Goal: Task Accomplishment & Management: Use online tool/utility

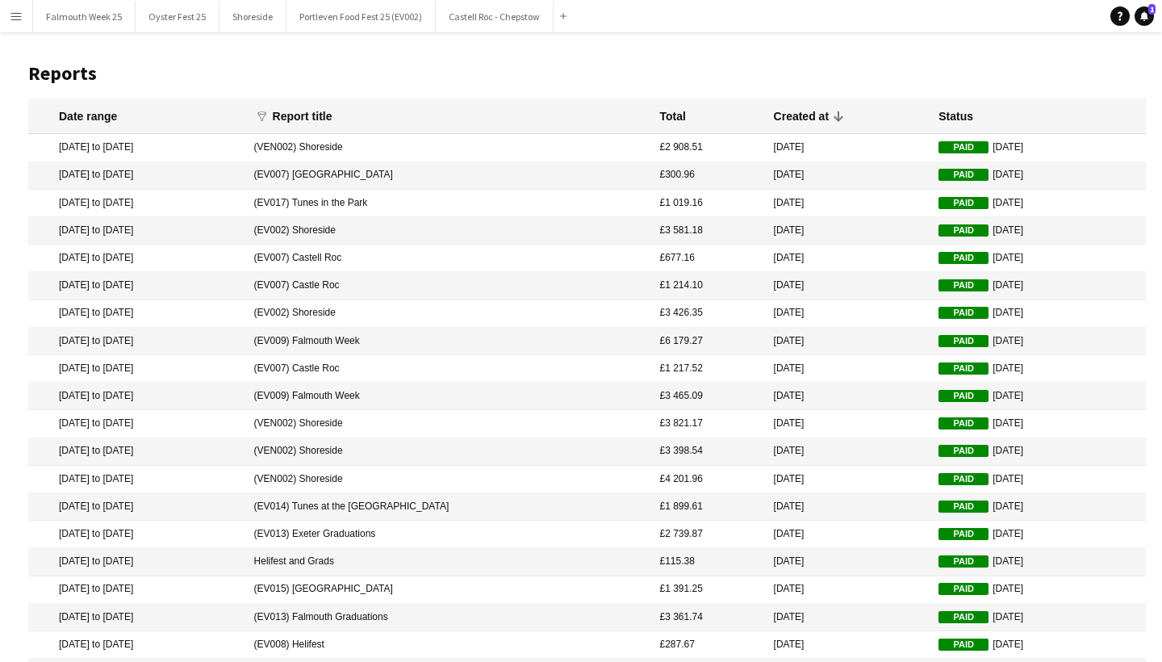
click at [22, 21] on app-icon "Menu" at bounding box center [16, 16] width 13 height 13
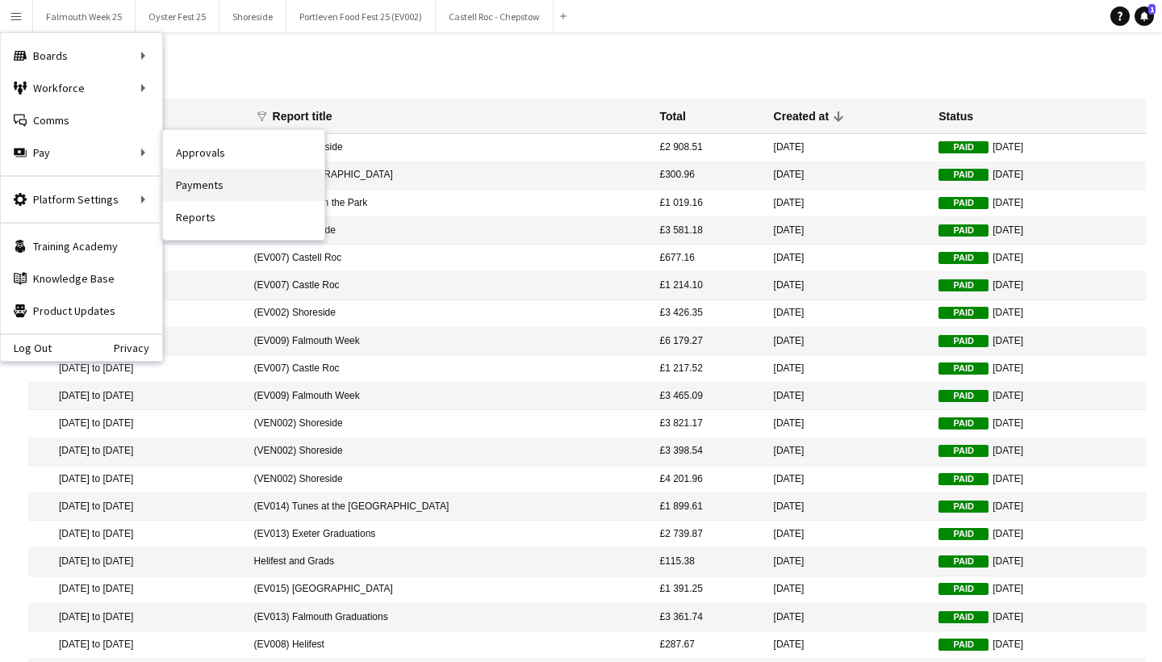
click at [203, 178] on link "Payments" at bounding box center [243, 185] width 161 height 32
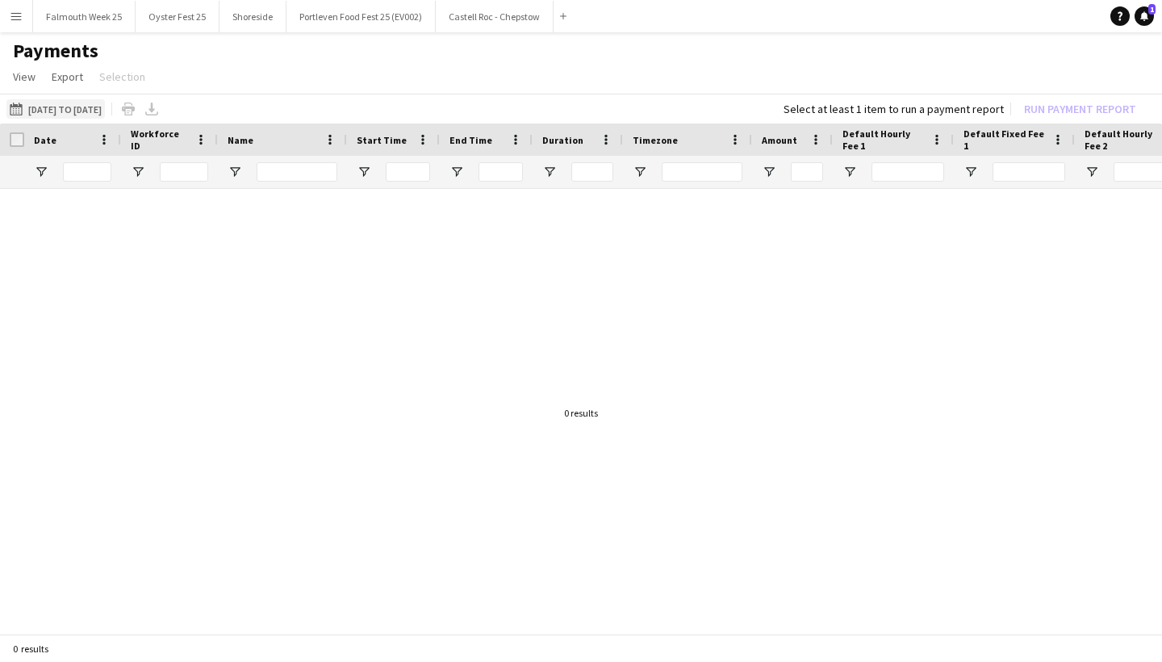
click at [86, 107] on button "[DATE] to [DATE] [DATE] to [DATE]" at bounding box center [55, 108] width 98 height 19
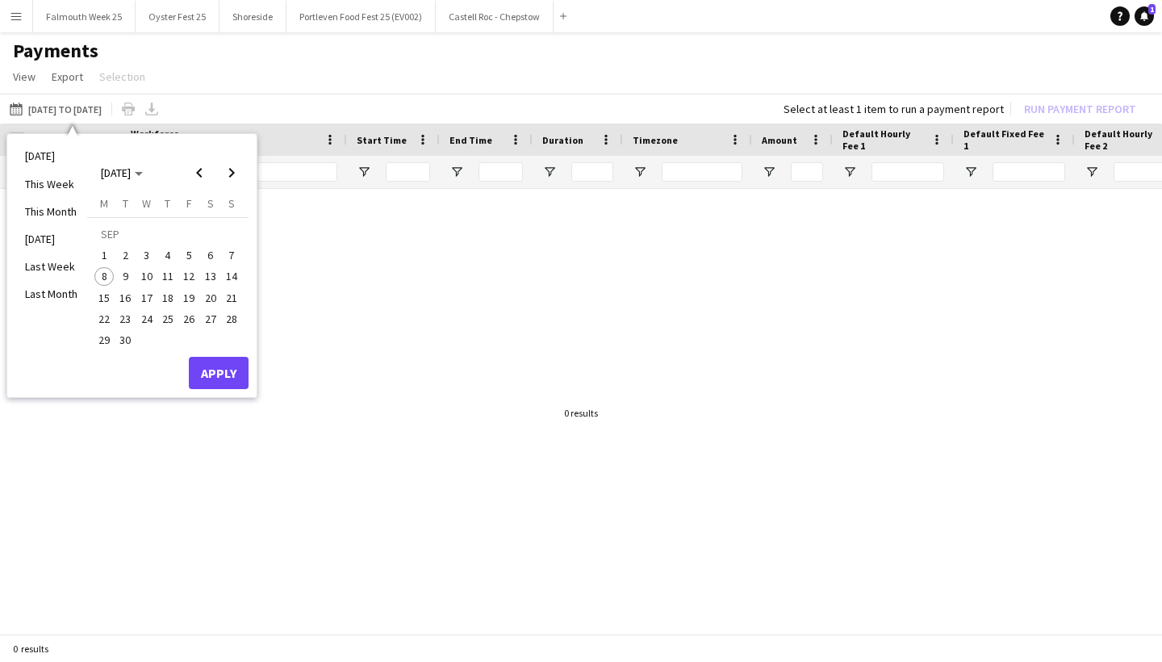
click at [108, 256] on span "1" at bounding box center [103, 254] width 19 height 19
click at [229, 257] on span "7" at bounding box center [231, 254] width 19 height 19
click at [213, 371] on button "Apply" at bounding box center [219, 373] width 60 height 32
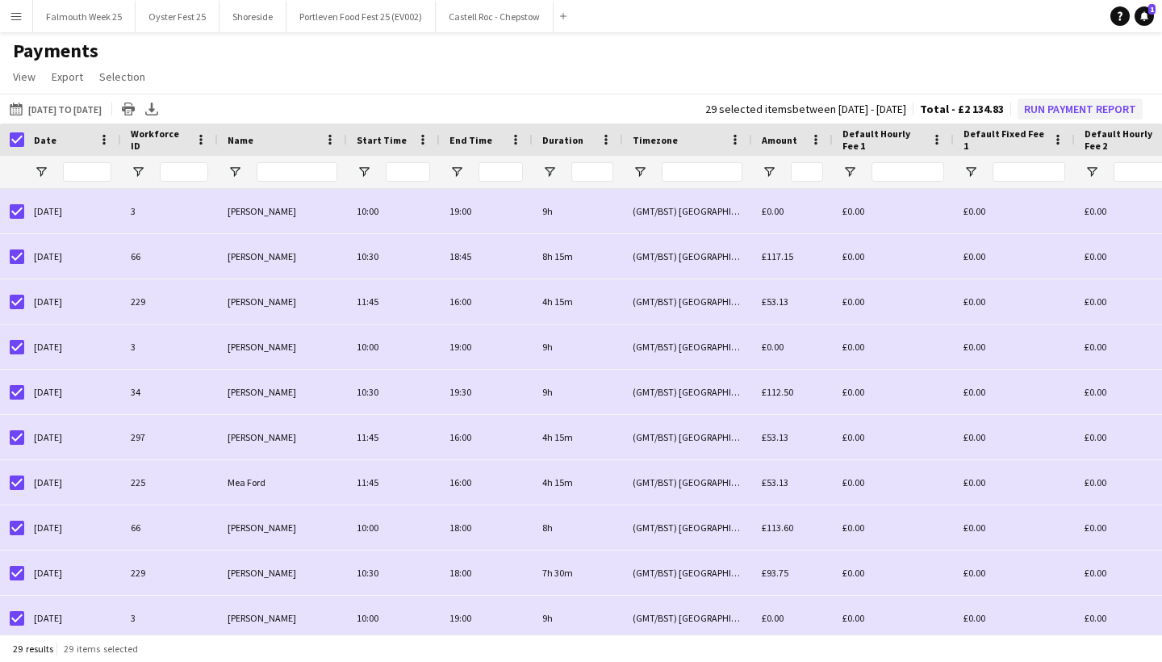
click at [1066, 104] on button "Run Payment Report" at bounding box center [1080, 108] width 125 height 21
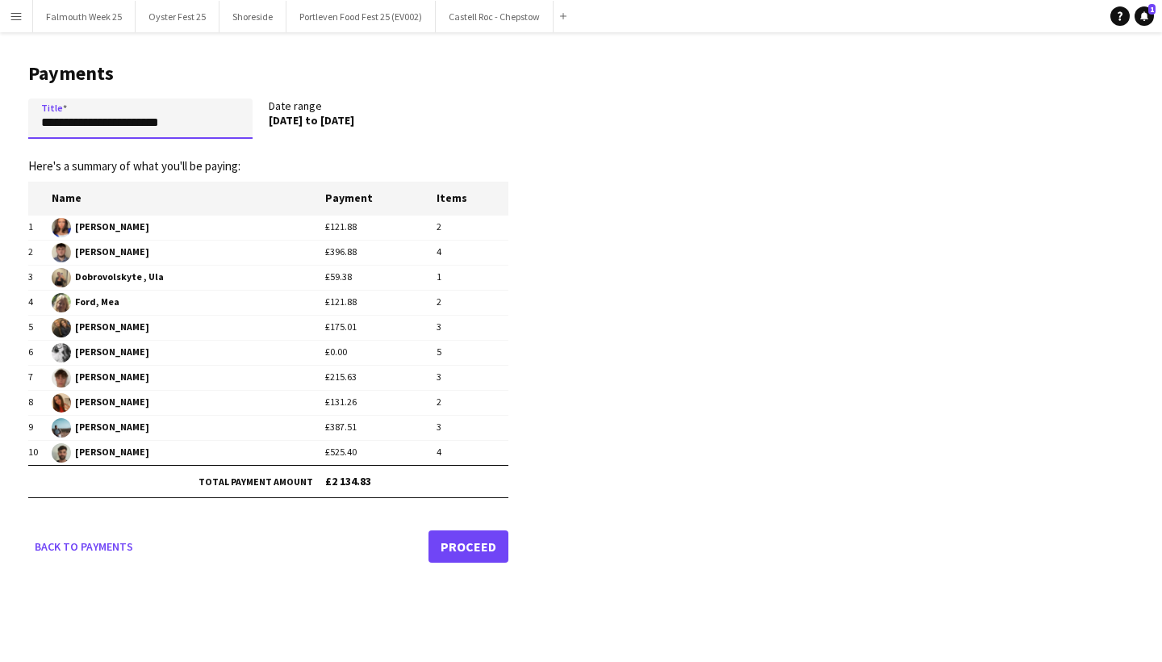
drag, startPoint x: 199, startPoint y: 127, endPoint x: 32, endPoint y: 119, distance: 167.2
click at [32, 119] on input "**********" at bounding box center [140, 118] width 224 height 40
type input "**********"
click at [464, 541] on link "Proceed" at bounding box center [468, 546] width 80 height 32
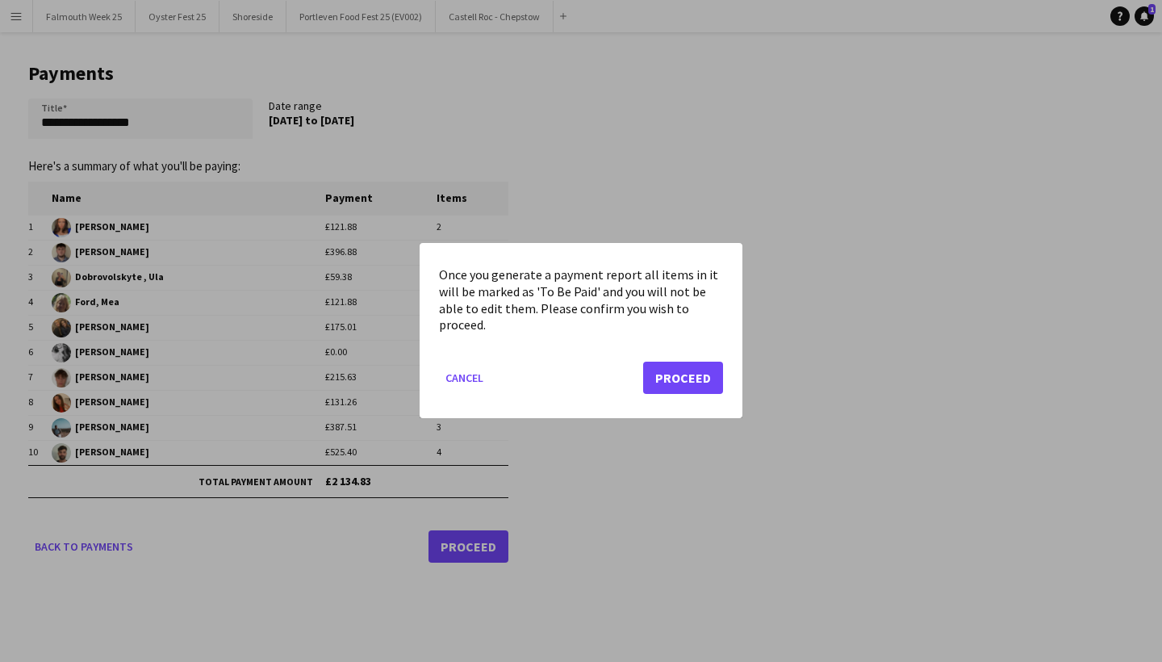
click at [704, 372] on button "Proceed" at bounding box center [683, 378] width 80 height 32
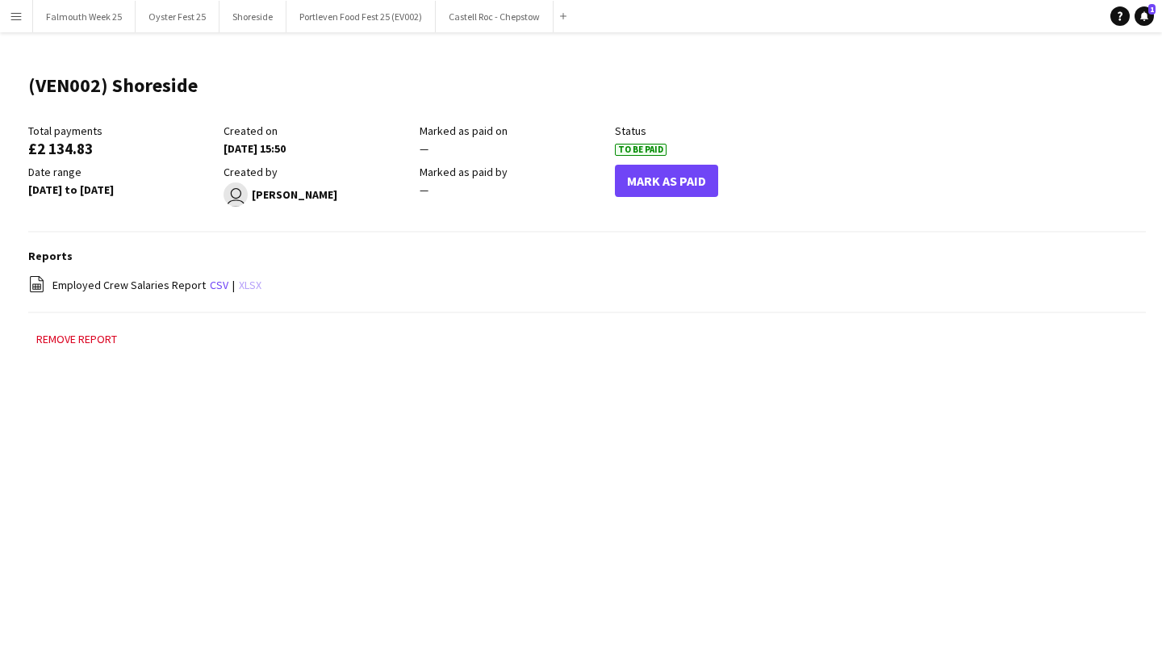
click at [245, 286] on link "xlsx" at bounding box center [250, 285] width 23 height 15
click at [241, 286] on link "xlsx" at bounding box center [250, 285] width 23 height 15
click at [10, 23] on button "Menu" at bounding box center [16, 16] width 32 height 32
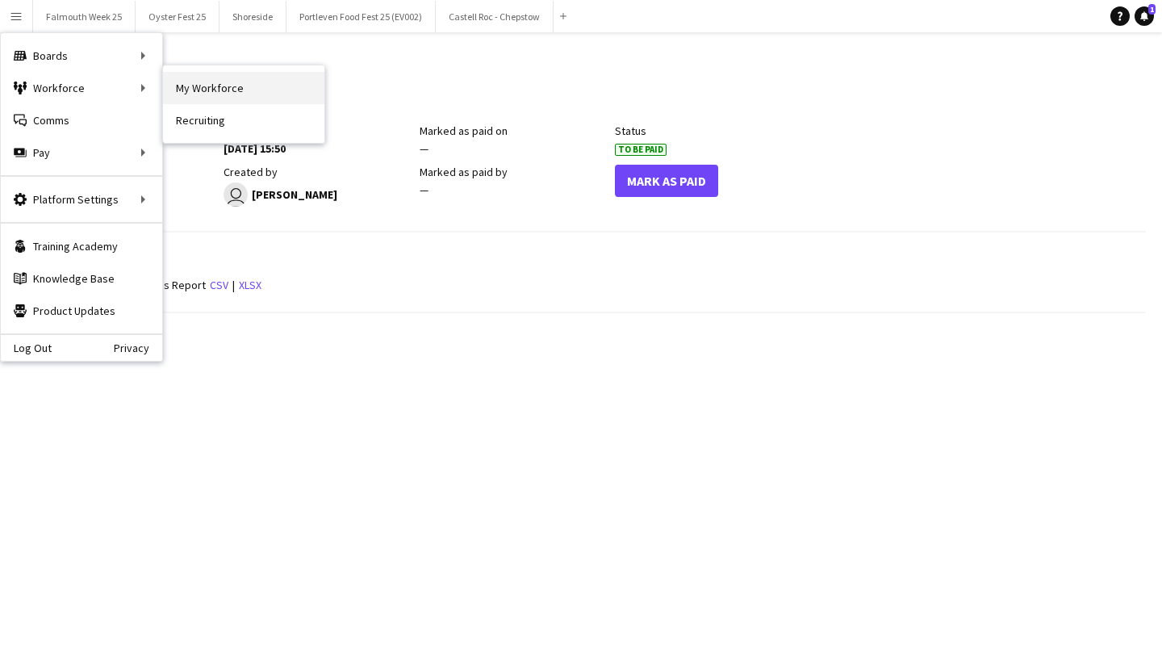
click at [186, 92] on link "My Workforce" at bounding box center [243, 88] width 161 height 32
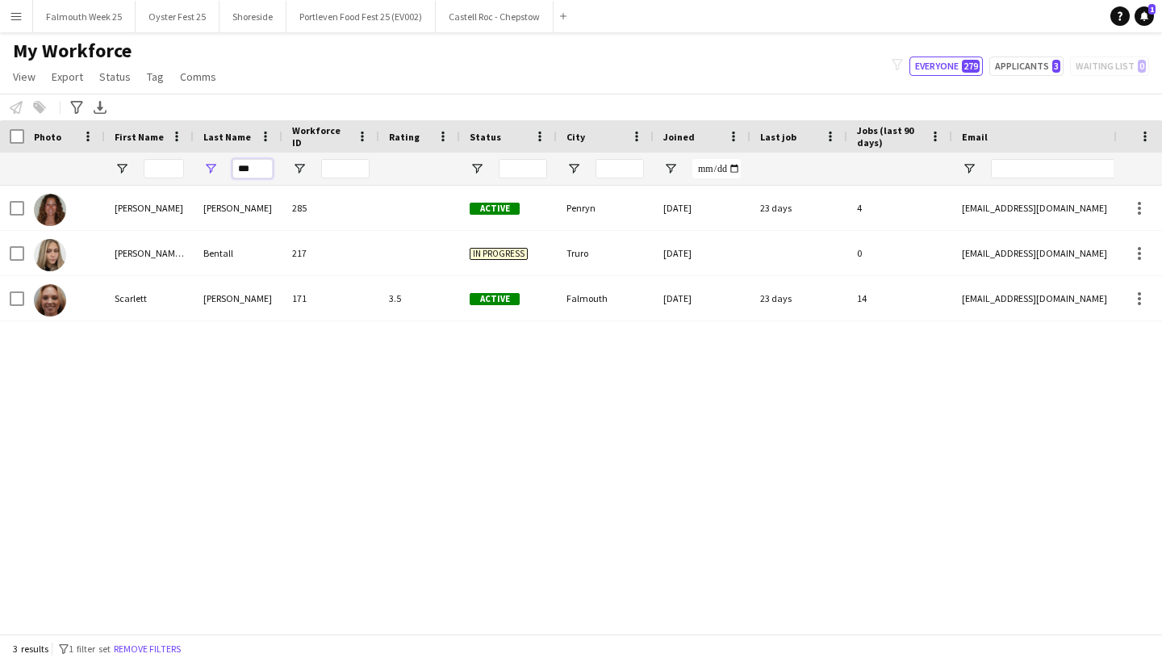
click at [258, 165] on input "***" at bounding box center [252, 168] width 40 height 19
type input "*"
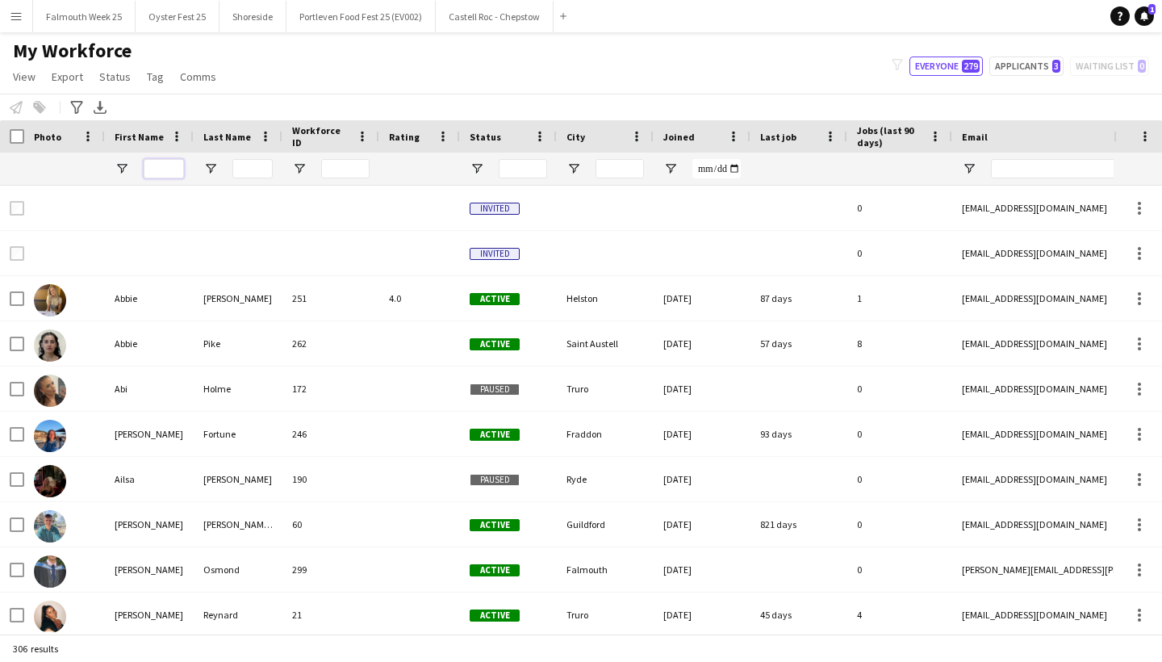
click at [157, 168] on input "First Name Filter Input" at bounding box center [164, 168] width 40 height 19
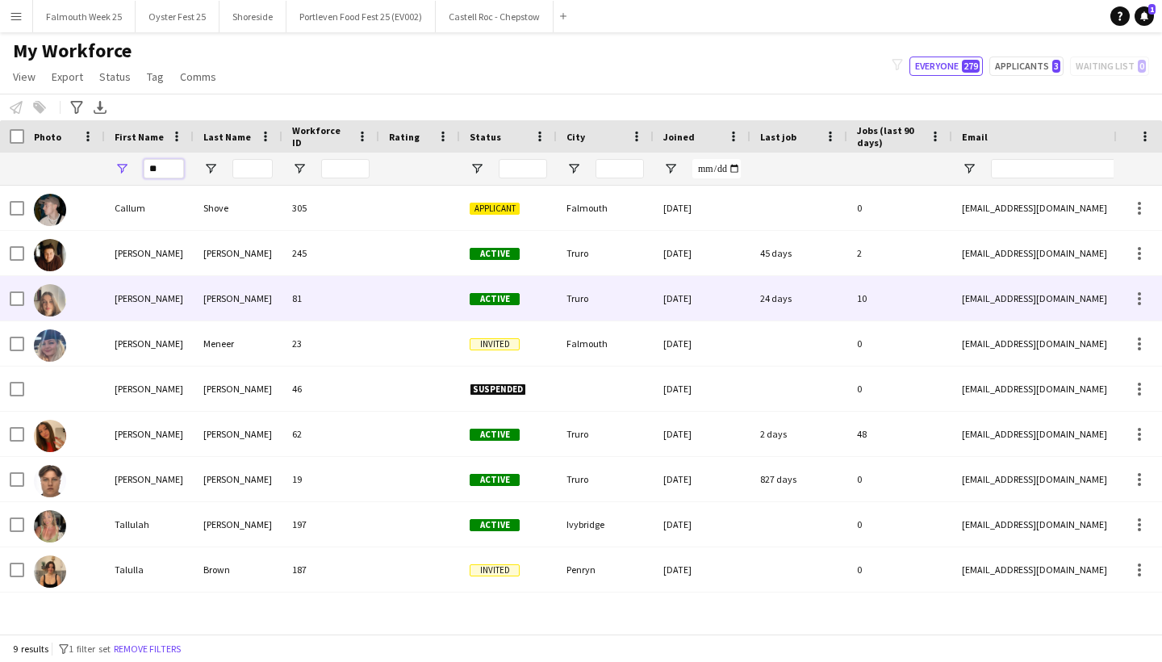
type input "**"
click at [54, 295] on img at bounding box center [50, 300] width 32 height 32
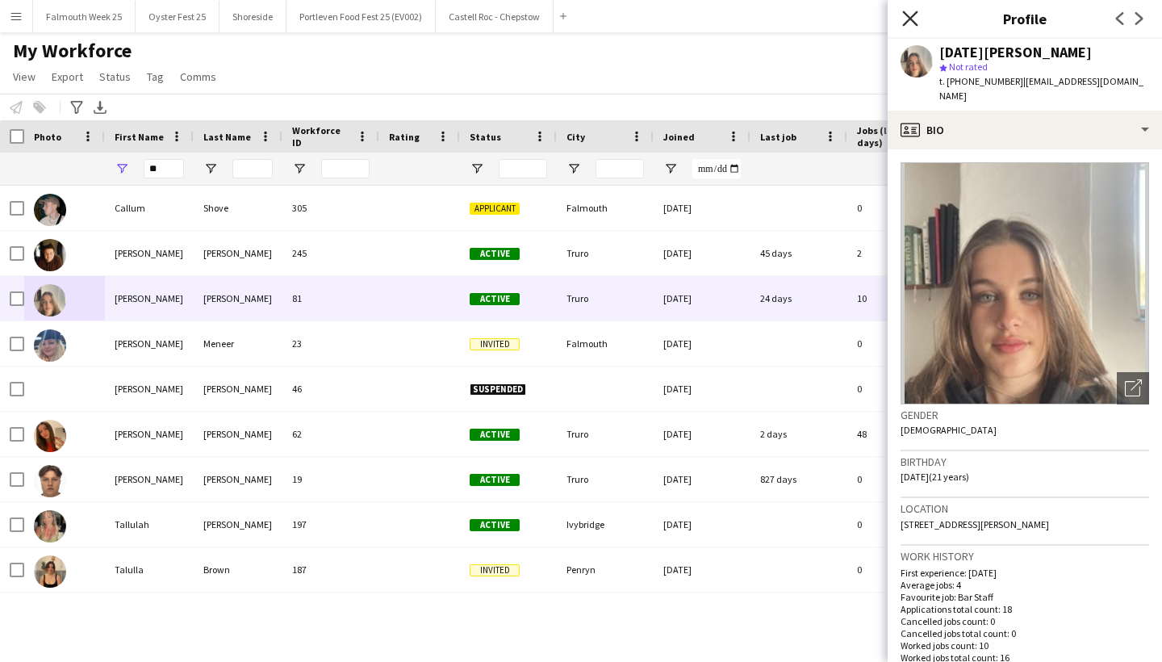
click at [907, 19] on icon "Close pop-in" at bounding box center [909, 17] width 15 height 15
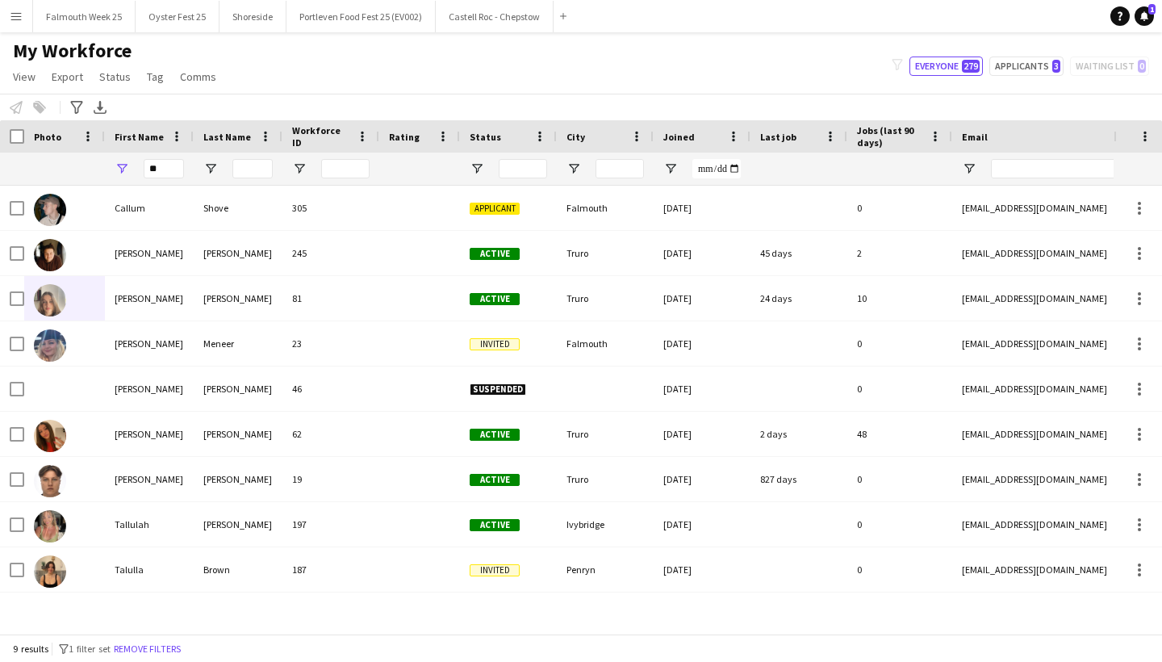
click at [554, 13] on div "Add" at bounding box center [563, 16] width 19 height 32
click at [565, 15] on app-icon "Add" at bounding box center [563, 16] width 6 height 6
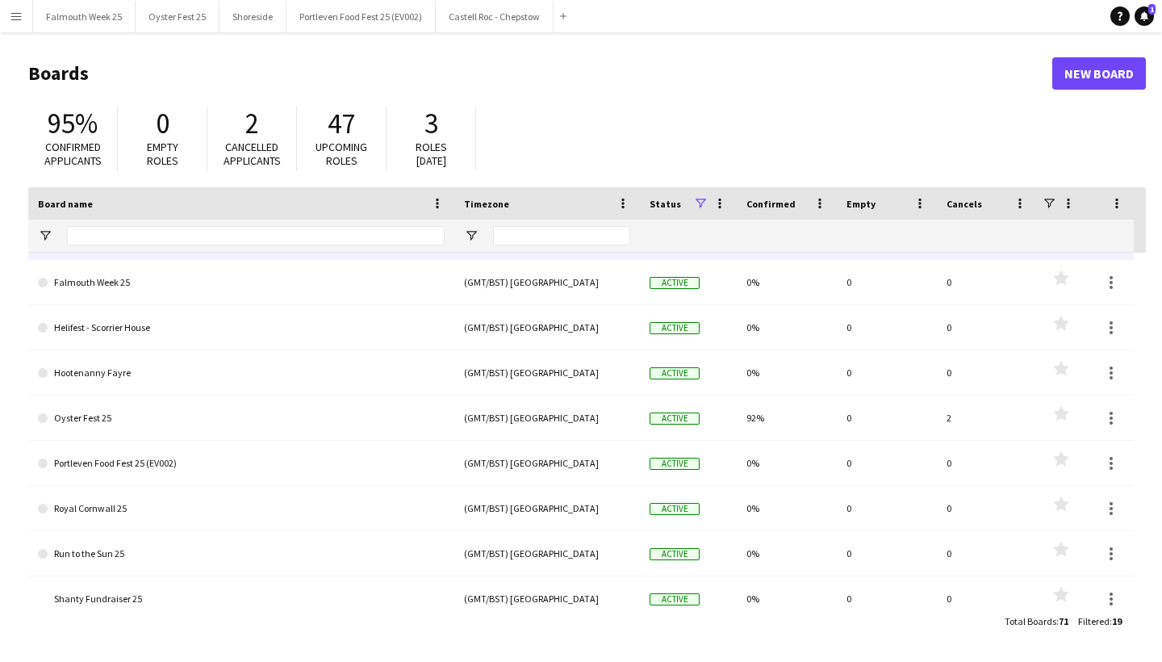
scroll to position [120, 0]
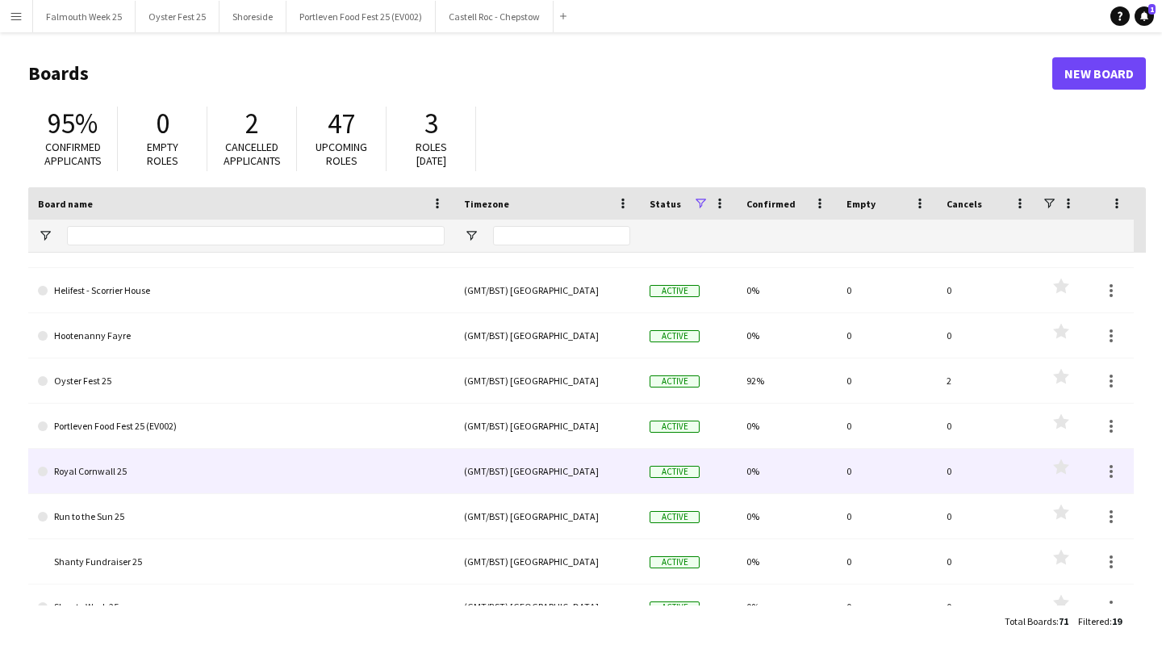
click at [127, 475] on link "Royal Cornwall 25" at bounding box center [241, 471] width 407 height 45
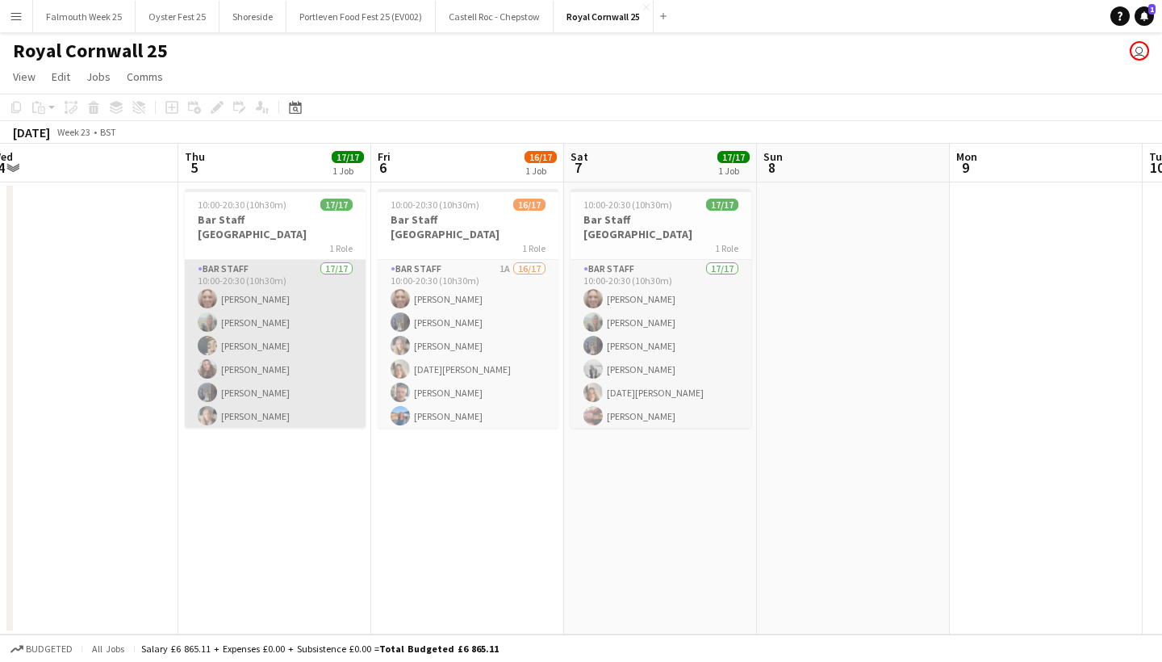
scroll to position [0, 601]
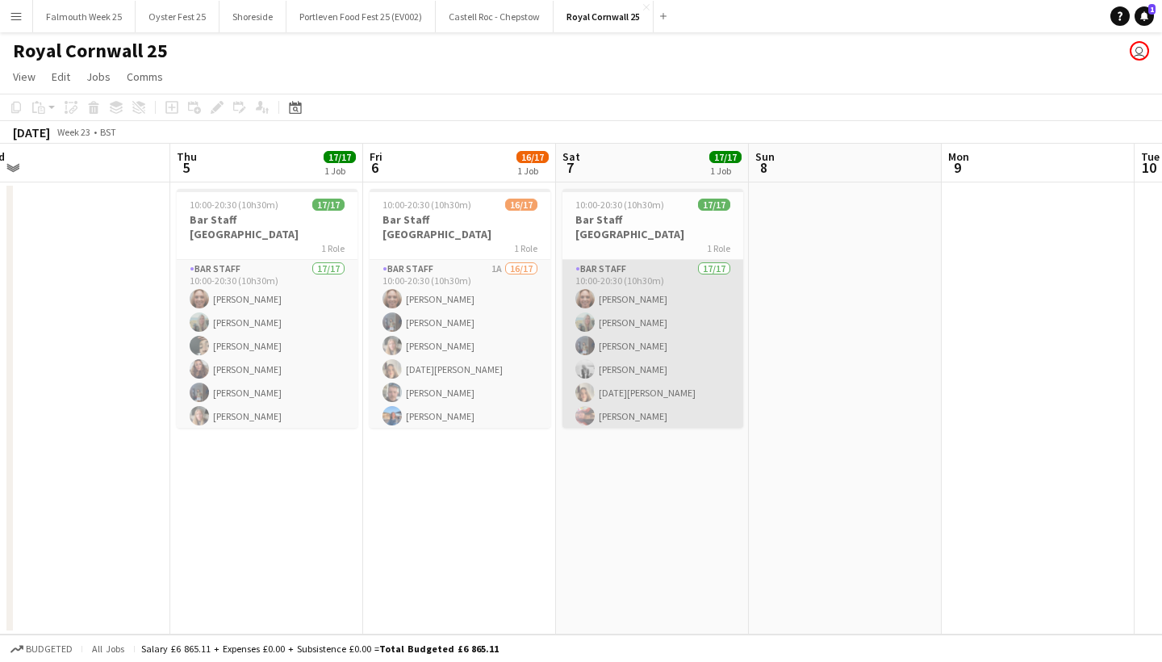
click at [633, 330] on app-card-role "Bar Staff 17/17 10:00-20:30 (10h30m) [PERSON_NAME] [PERSON_NAME] [PERSON_NAME] …" at bounding box center [652, 474] width 181 height 429
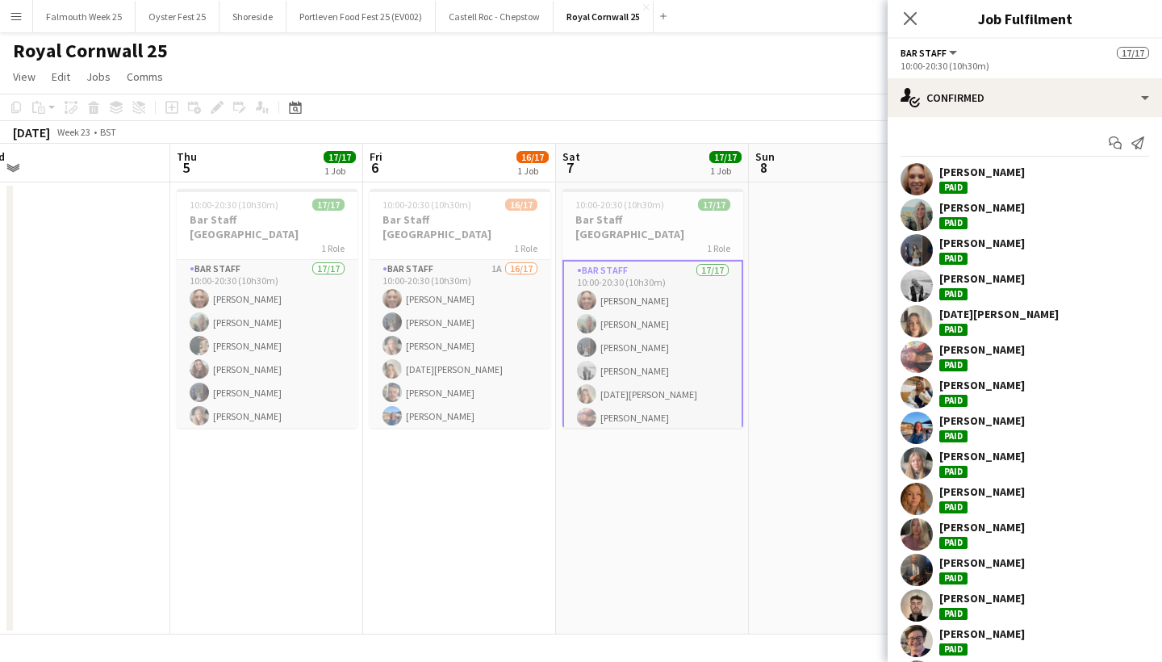
click at [993, 311] on div "[DATE][PERSON_NAME]" at bounding box center [998, 314] width 119 height 15
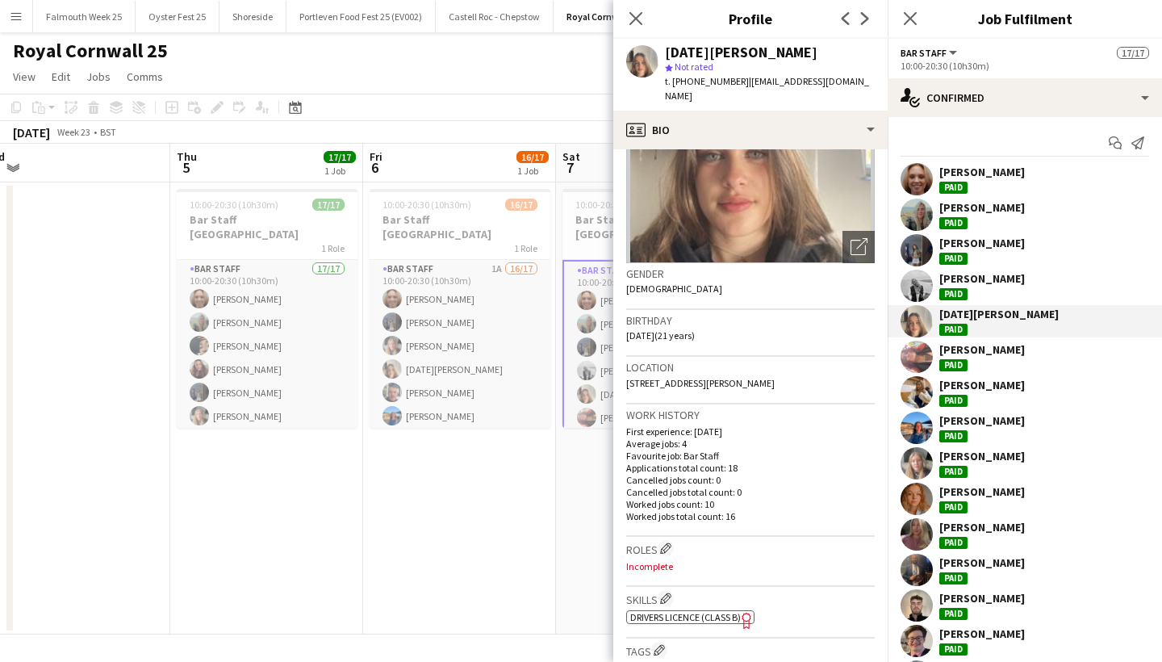
scroll to position [147, 0]
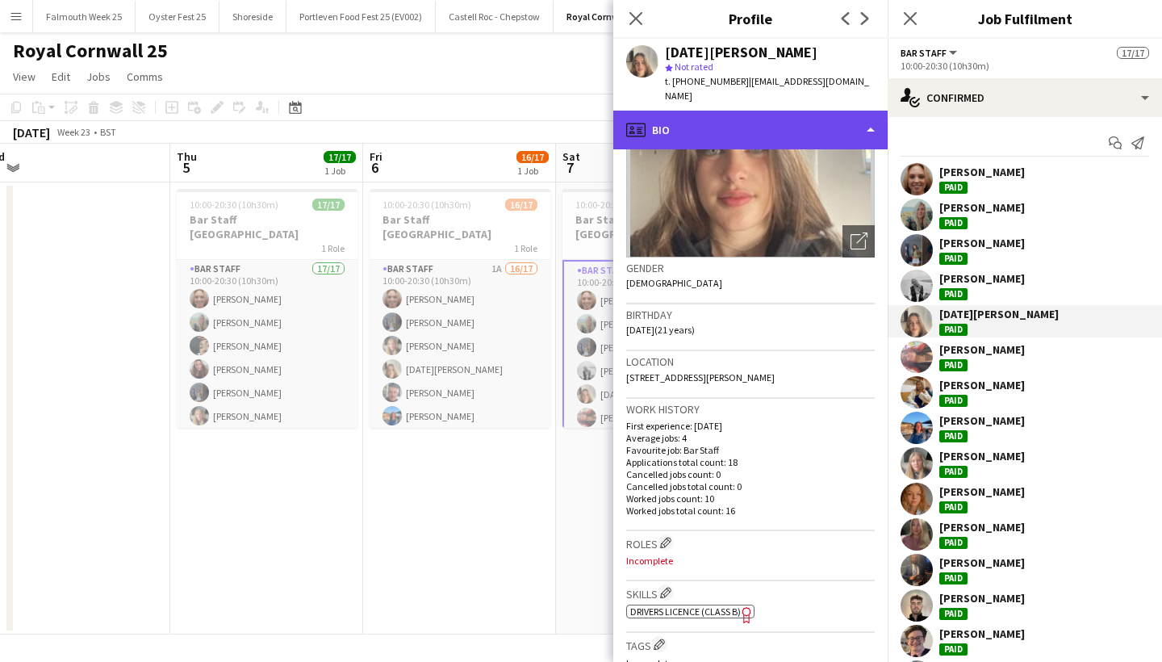
click at [867, 114] on div "profile Bio" at bounding box center [750, 130] width 274 height 39
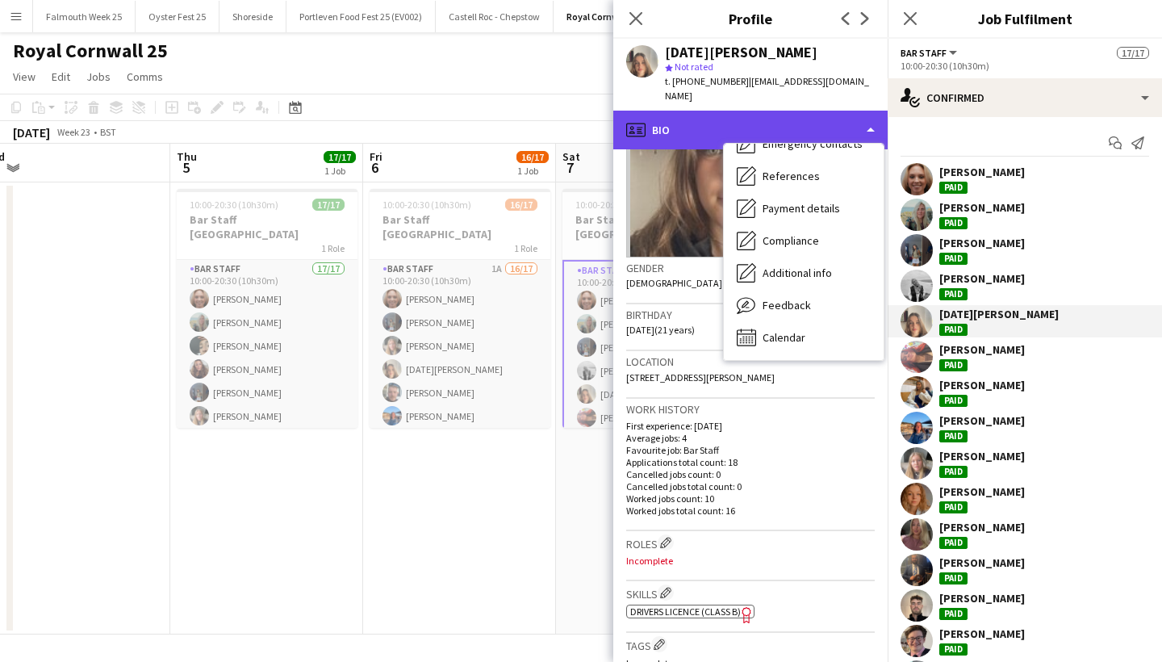
scroll to position [152, 0]
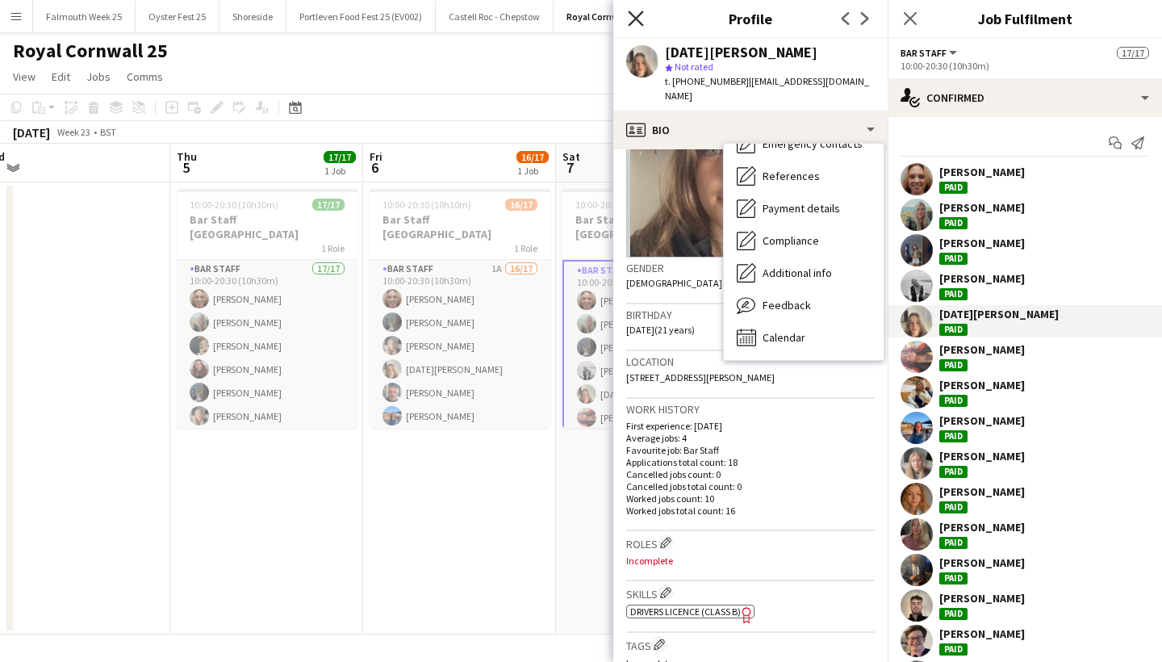
click at [637, 23] on icon "Close pop-in" at bounding box center [635, 17] width 15 height 15
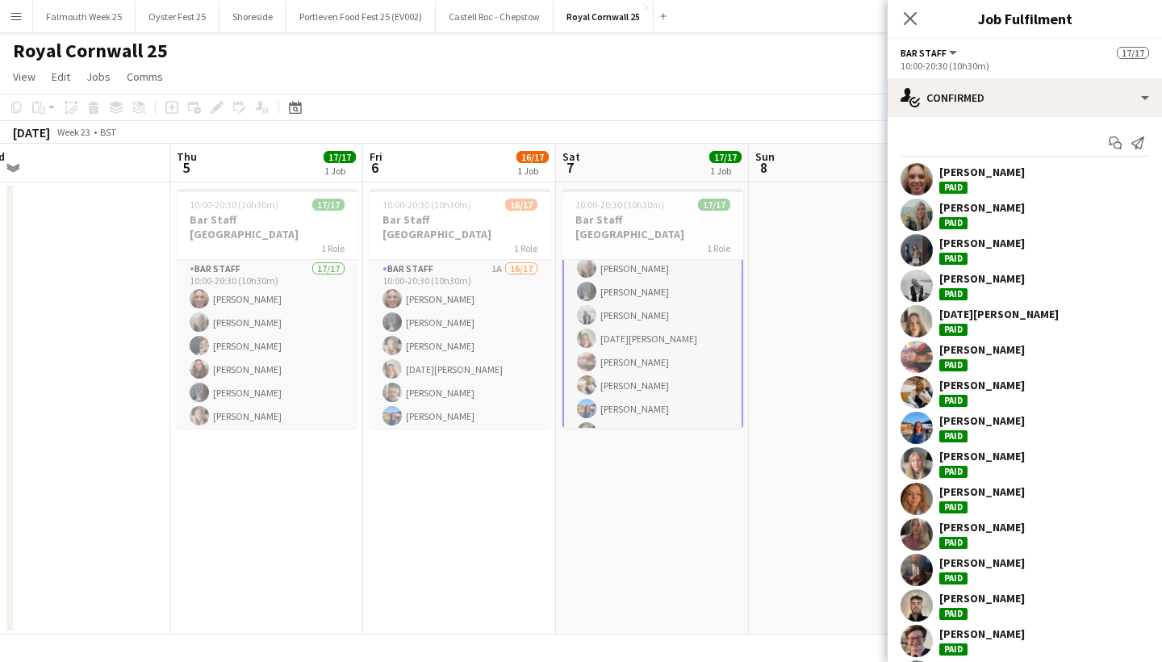
scroll to position [104, 0]
click at [913, 15] on icon at bounding box center [909, 17] width 15 height 15
